Goal: Task Accomplishment & Management: Manage account settings

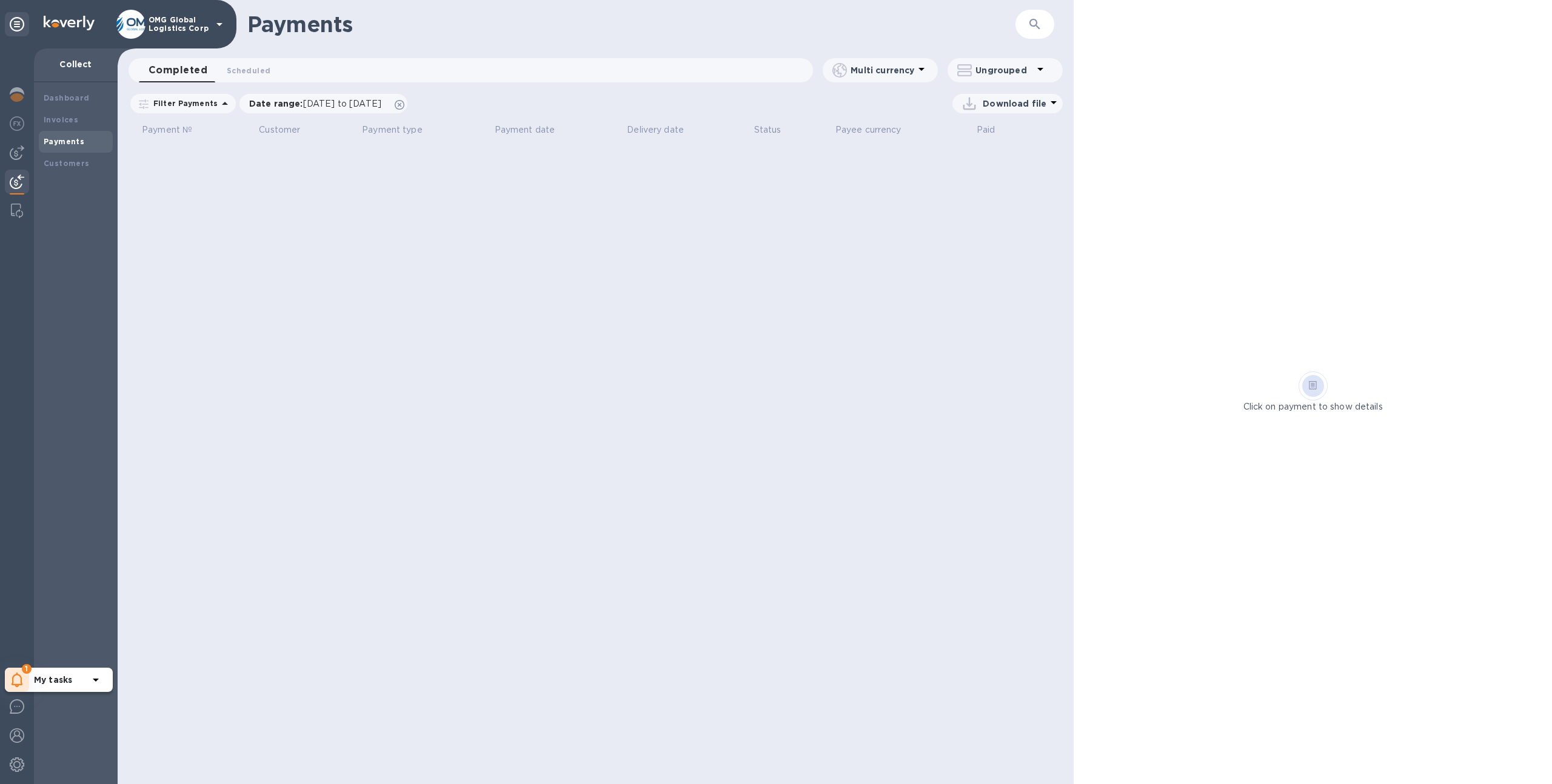
click at [25, 677] on div "1" at bounding box center [16, 680] width 24 height 24
click at [69, 648] on p "You have pending companies." at bounding box center [96, 643] width 125 height 12
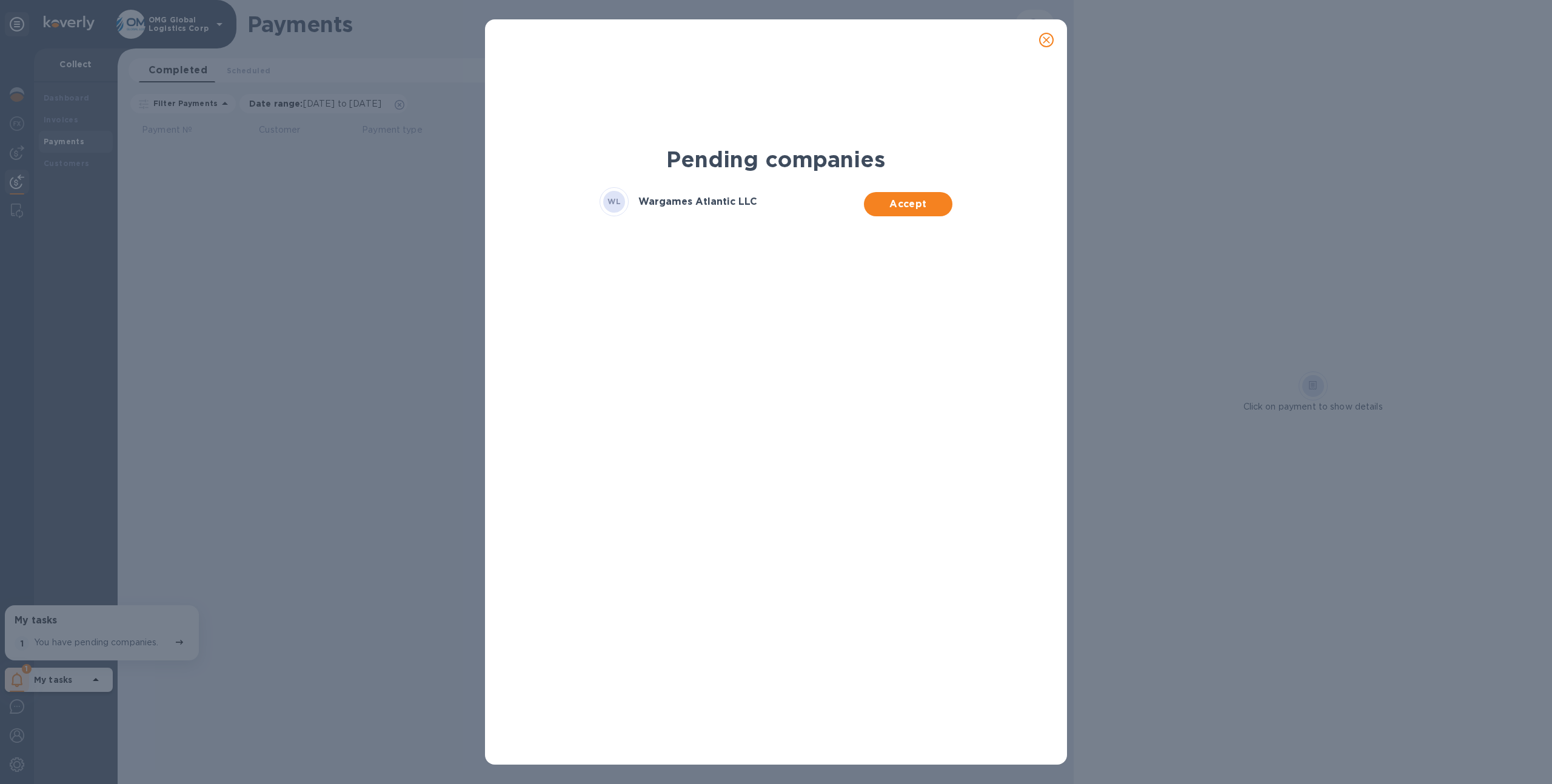
click at [911, 206] on span "Accept" at bounding box center [907, 204] width 69 height 14
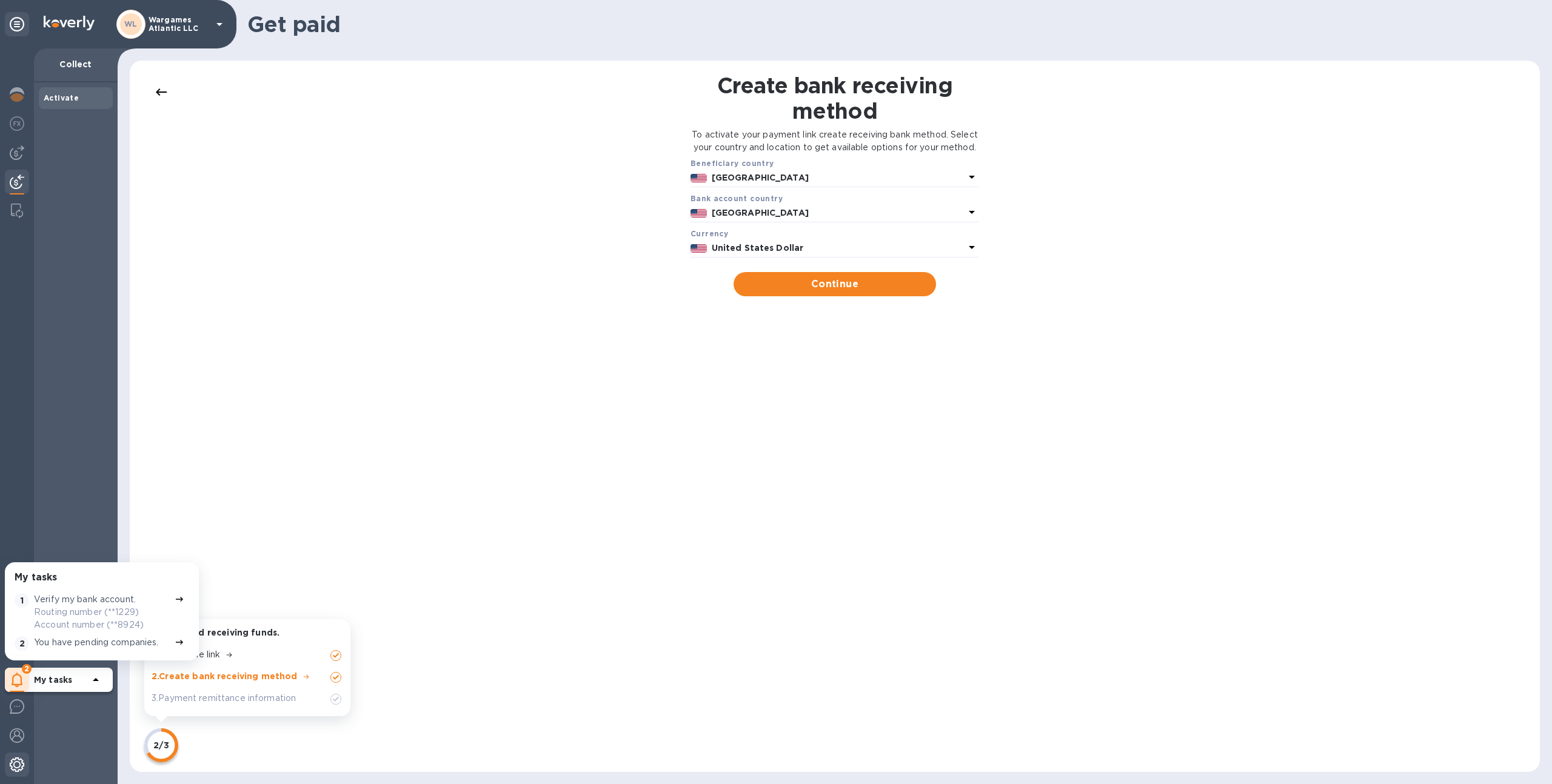
click at [8, 772] on div at bounding box center [16, 766] width 24 height 27
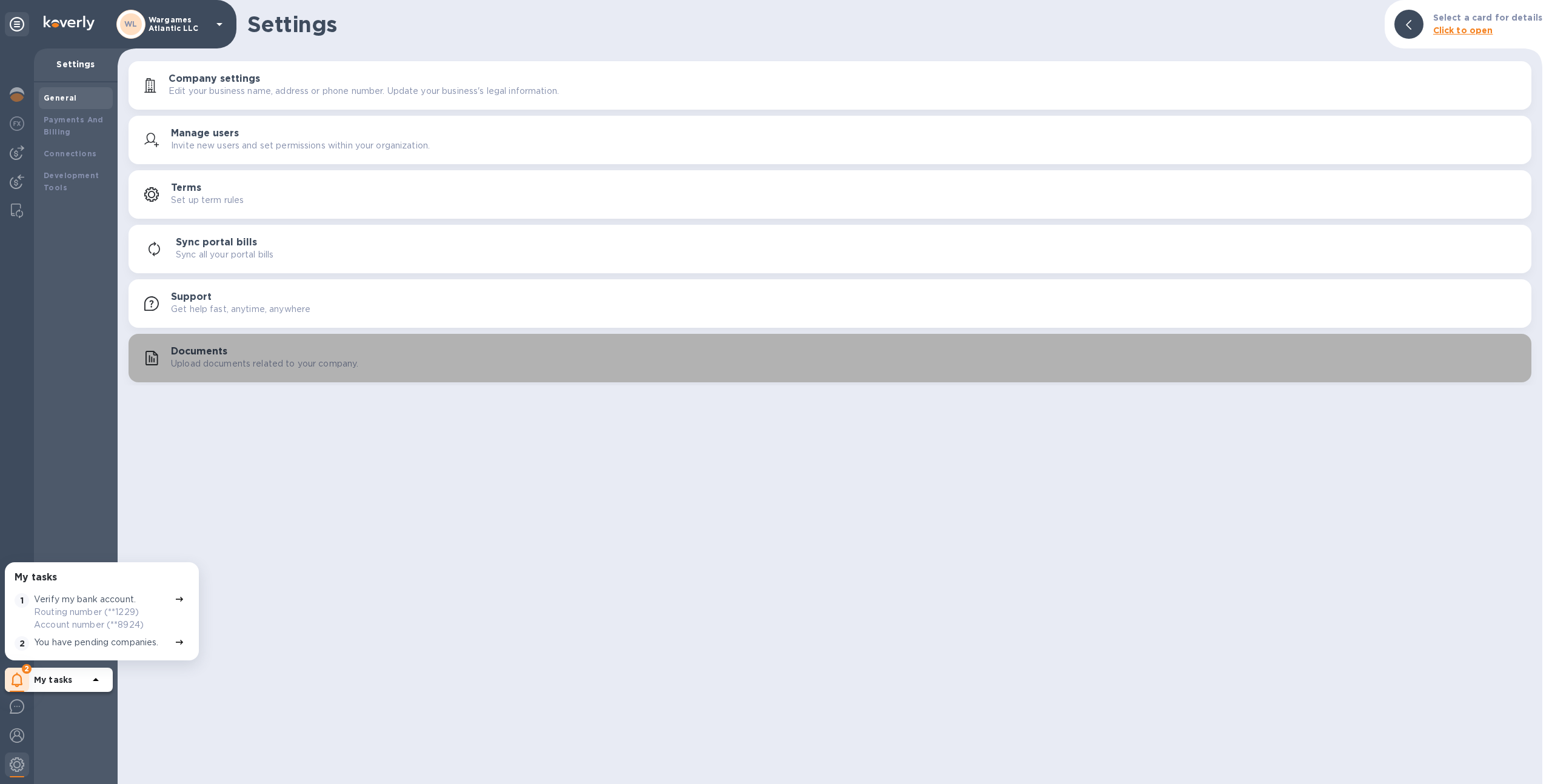
click at [195, 375] on button "Documents Upload documents related to your company." at bounding box center [829, 358] width 1402 height 48
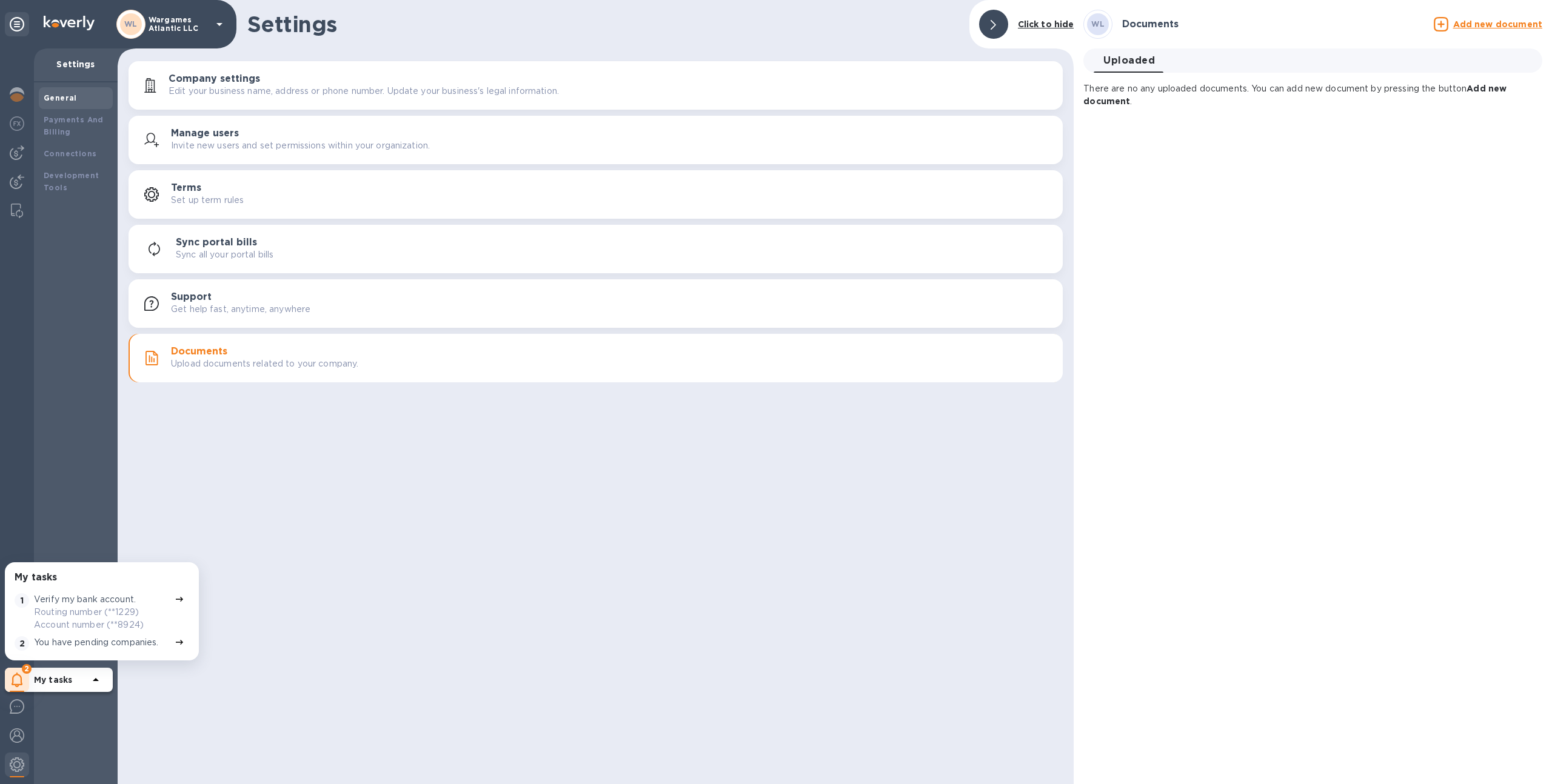
click at [1470, 20] on u "Add new document" at bounding box center [1498, 24] width 89 height 10
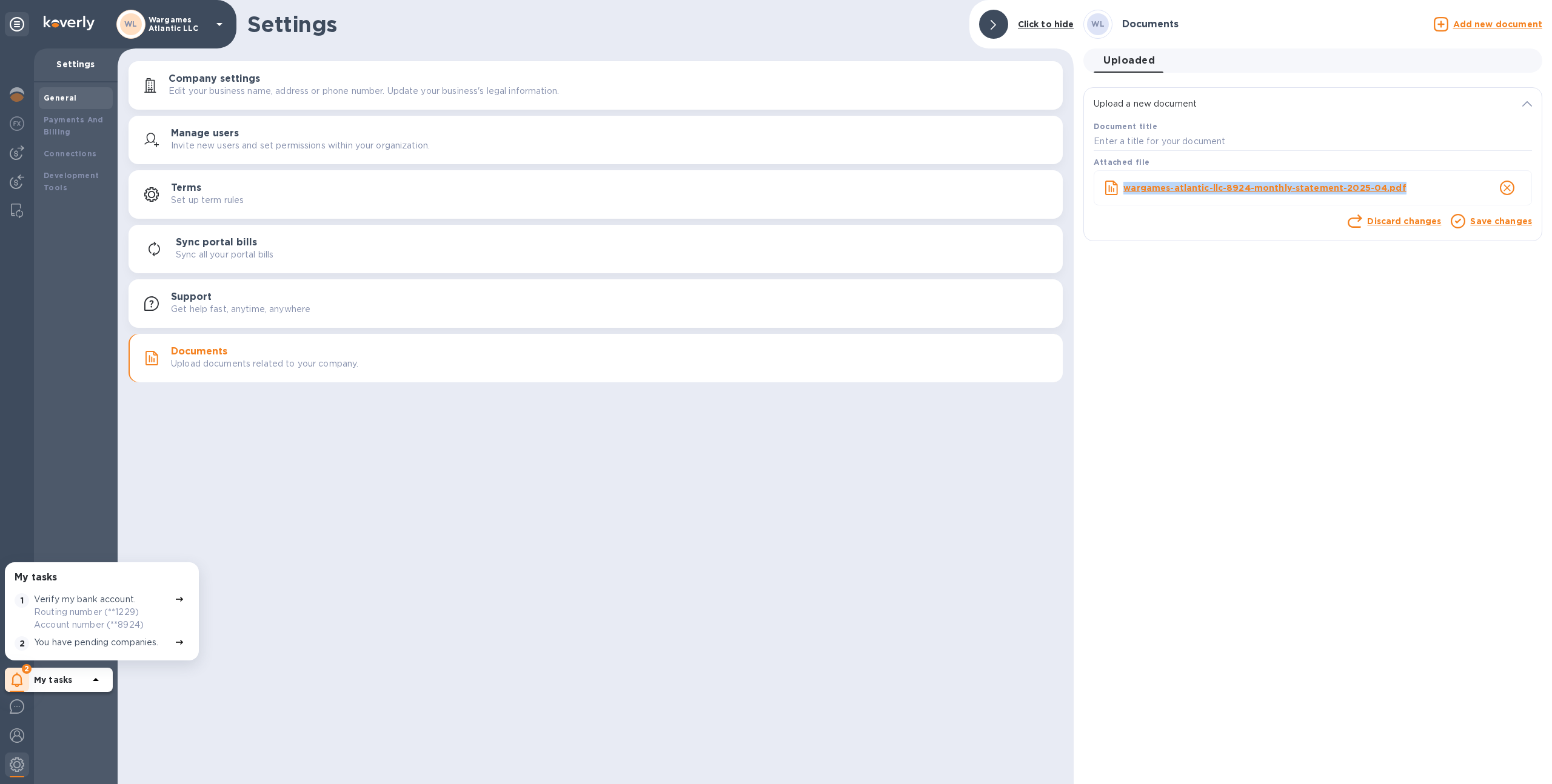
drag, startPoint x: 1403, startPoint y: 186, endPoint x: 1111, endPoint y: 183, distance: 292.0
click at [1111, 183] on div "wargames-atlantic-llc-8924-monthly-statement-2025-04.pdf" at bounding box center [1313, 188] width 423 height 34
click at [1130, 145] on input "text" at bounding box center [1313, 141] width 438 height 18
paste input "Org consent of directors STL USA to Inc.pdf"
type input "Org consent of directors STL USA to Inc.pdf"
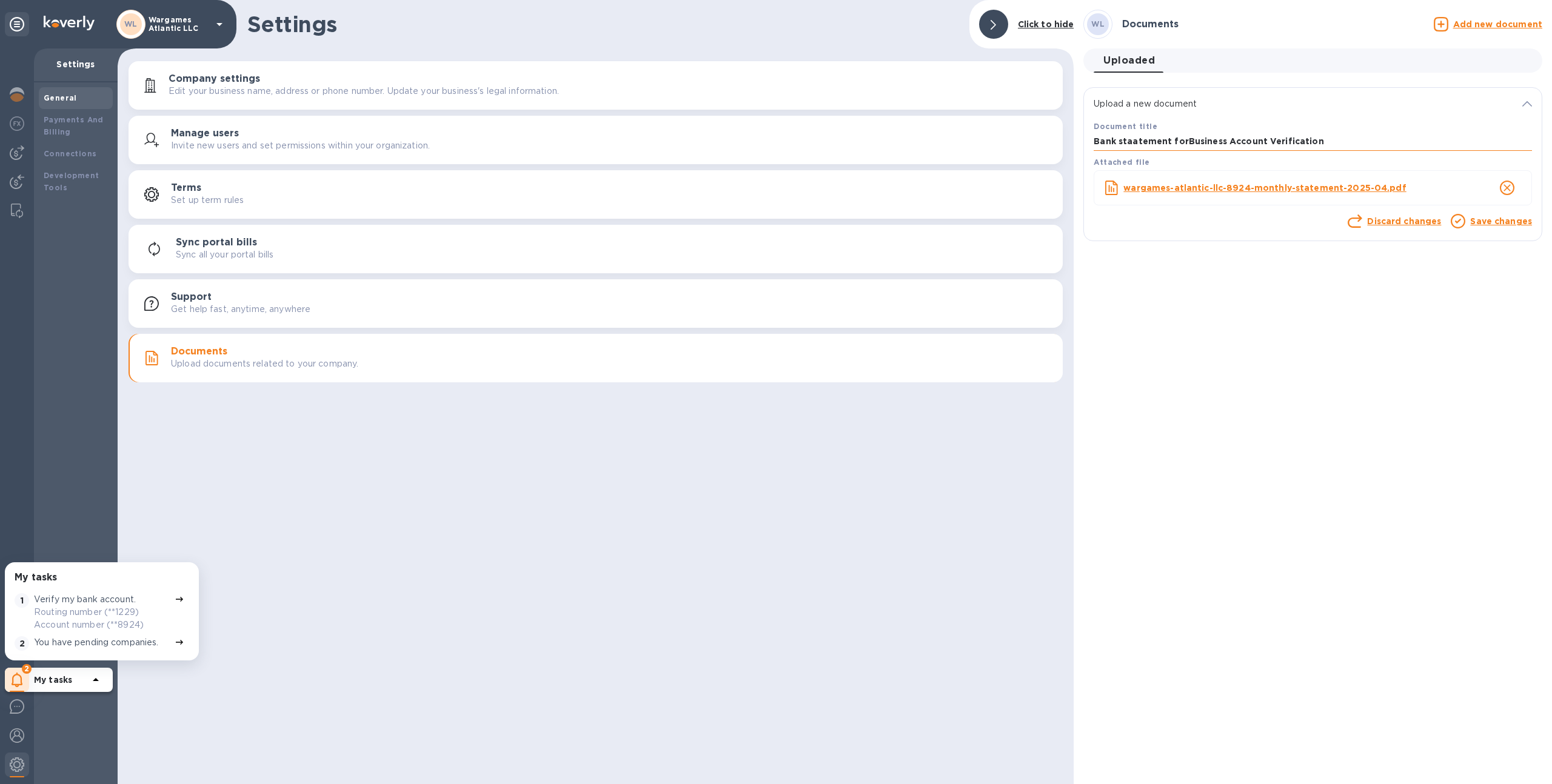
click at [1184, 141] on input "Bank staatement forBusiness Account Verification" at bounding box center [1313, 141] width 438 height 18
click at [1133, 141] on input "Bank staatement for Business Account Verification" at bounding box center [1313, 141] width 438 height 18
type input "Bank statement for Business Account Verification"
click at [1477, 225] on link "Save changes" at bounding box center [1500, 221] width 61 height 10
